Goal: Task Accomplishment & Management: Manage account settings

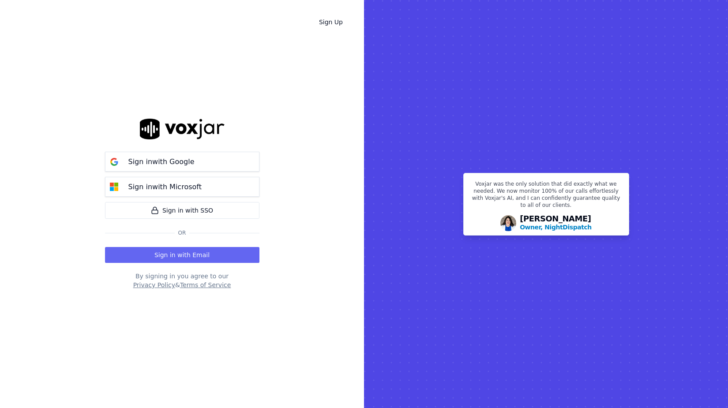
click at [168, 253] on button "Sign in with Email" at bounding box center [182, 255] width 154 height 16
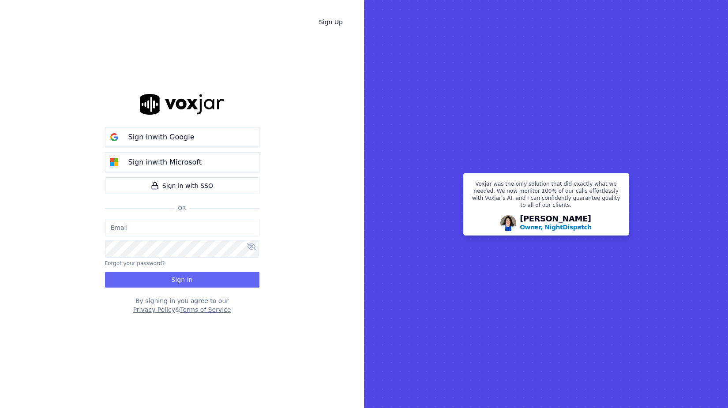
type input "salvarez@asilpc.com"
click at [172, 280] on button "Sign In" at bounding box center [182, 280] width 154 height 16
